Goal: Navigation & Orientation: Go to known website

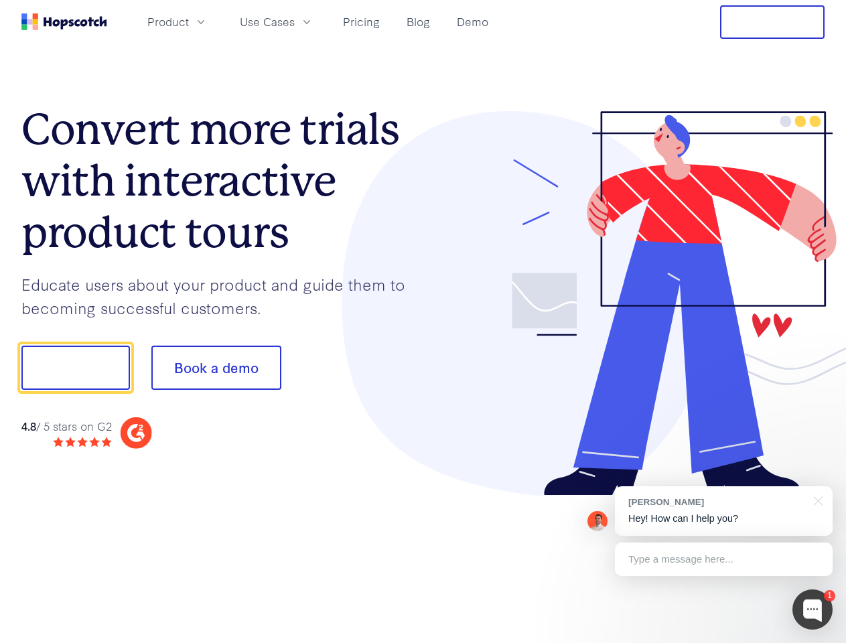
click at [423, 321] on div at bounding box center [624, 303] width 402 height 385
click at [189, 21] on span "Product" at bounding box center [168, 21] width 42 height 17
click at [295, 21] on span "Use Cases" at bounding box center [267, 21] width 55 height 17
click at [772, 22] on button "Free Trial" at bounding box center [772, 21] width 104 height 33
click at [75, 368] on button "Show me!" at bounding box center [75, 367] width 108 height 44
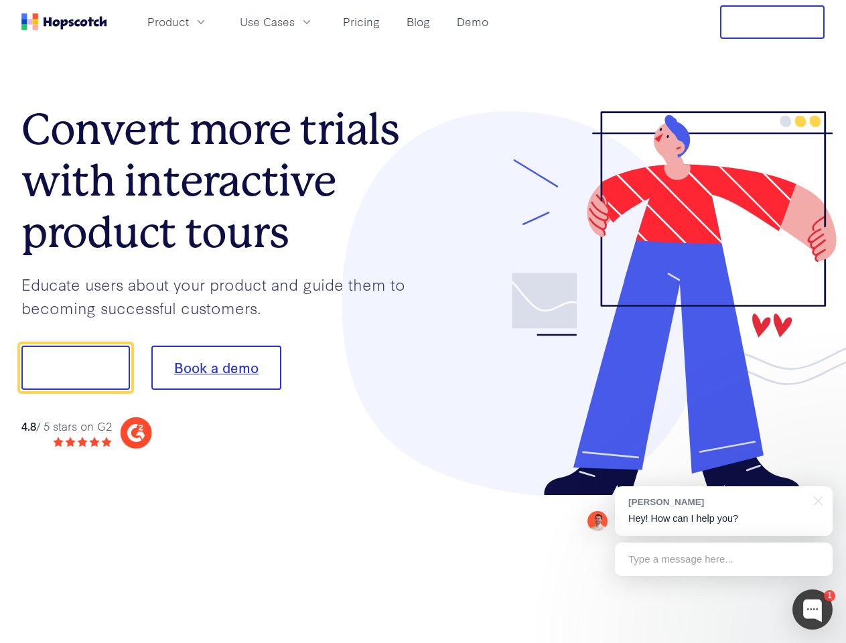
click at [216, 368] on button "Book a demo" at bounding box center [216, 367] width 130 height 44
click at [812, 609] on div at bounding box center [812, 609] width 40 height 40
click at [723, 511] on div "[PERSON_NAME] Hey! How can I help you?" at bounding box center [724, 511] width 218 height 50
click at [815, 642] on div "1 [PERSON_NAME] Hey! How can I help you? Type a message here... Free live chat …" at bounding box center [423, 643] width 846 height 0
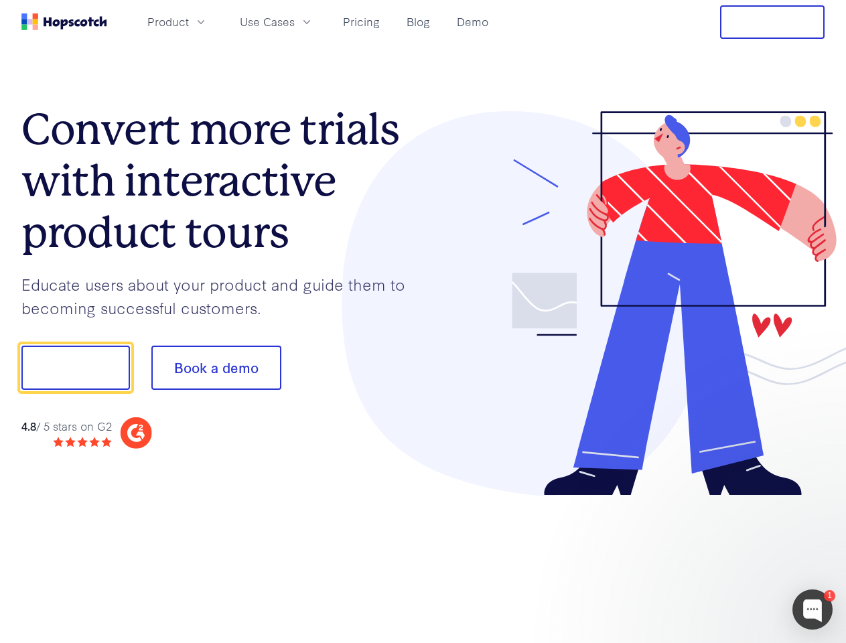
click at [723, 559] on div at bounding box center [706, 455] width 251 height 267
